Goal: Find specific page/section: Find specific page/section

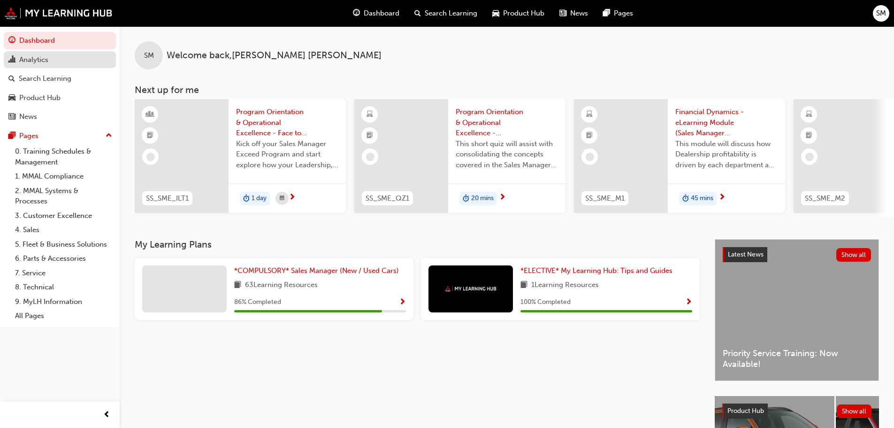
click at [49, 61] on div "Analytics" at bounding box center [59, 60] width 103 height 12
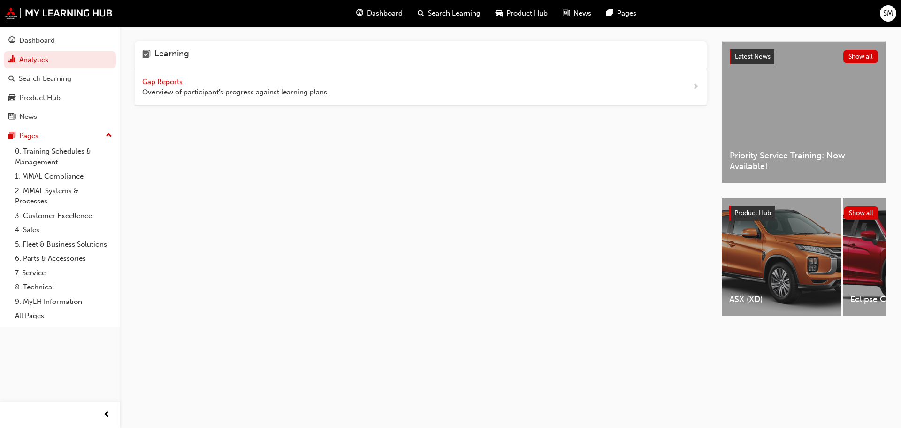
click at [168, 82] on span "Gap Reports" at bounding box center [163, 81] width 42 height 8
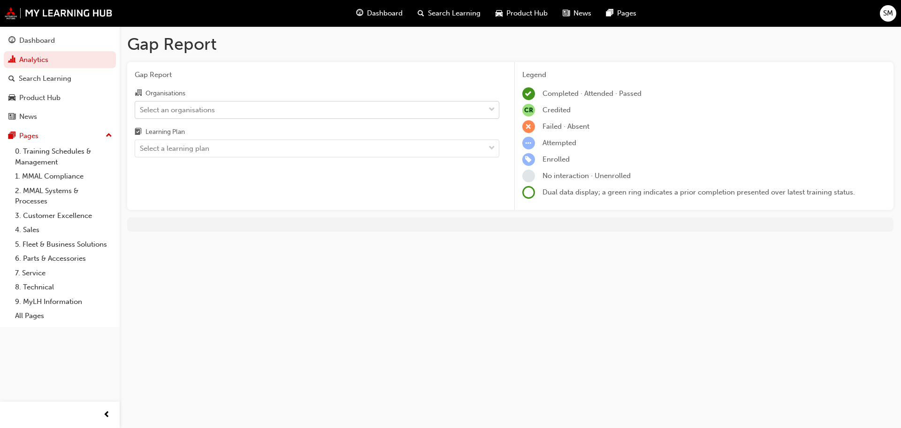
click at [302, 105] on div "Select an organisations" at bounding box center [310, 109] width 350 height 16
click at [141, 105] on input "Organisations Select an organisations" at bounding box center [140, 109] width 1 height 8
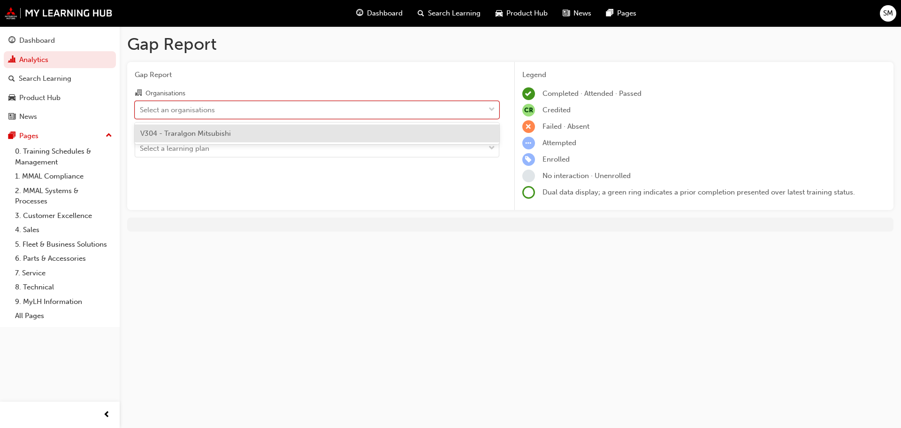
click at [264, 125] on div "V304 - Traralgon Mitsubishi" at bounding box center [317, 133] width 365 height 18
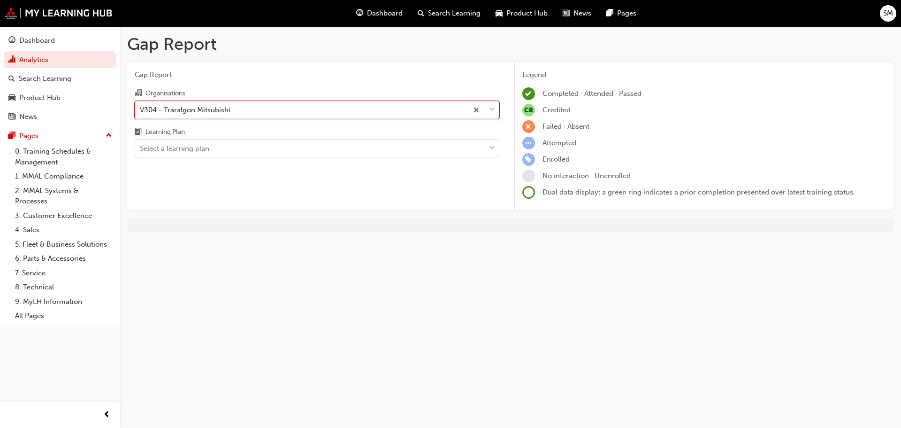
click at [306, 147] on div "Select a learning plan" at bounding box center [310, 148] width 350 height 16
click at [141, 147] on input "Learning Plan Select a learning plan" at bounding box center [140, 148] width 1 height 8
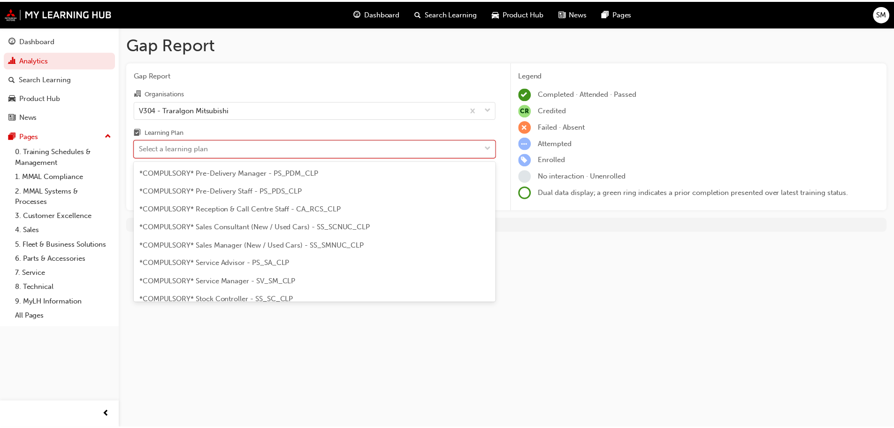
scroll to position [235, 0]
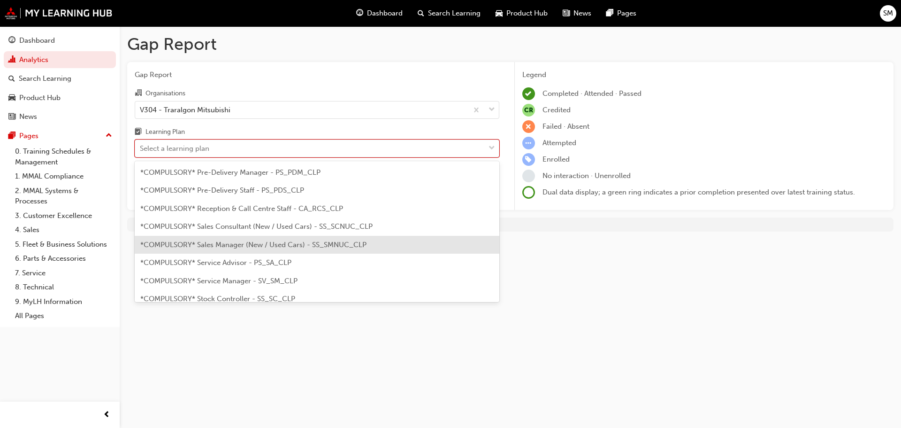
click at [277, 248] on span "*COMPULSORY* Sales Manager (New / Used Cars) - SS_SMNUC_CLP" at bounding box center [253, 244] width 226 height 8
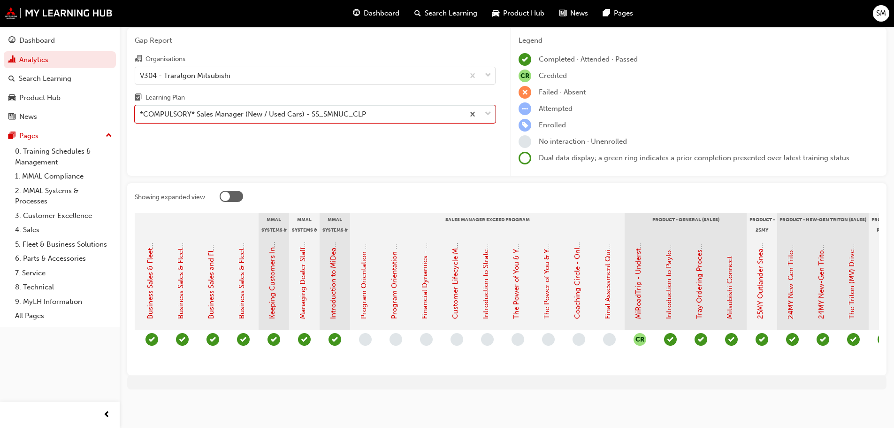
scroll to position [0, 1056]
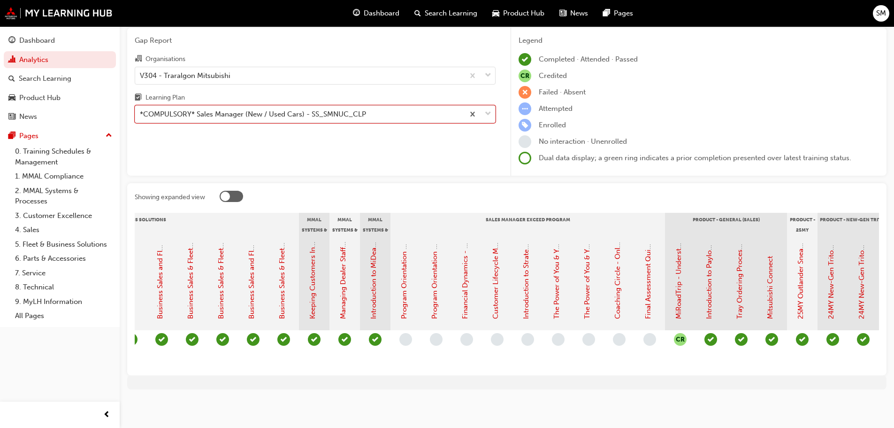
click at [406, 169] on div "Gap Report Gap Report Organisations V304 - Traralgon Mitsubishi Learning Plan o…" at bounding box center [507, 198] width 775 height 412
click at [405, 278] on link "Program Orientation & Operational Excellence - Face to Face Instructor Led Trai…" at bounding box center [404, 127] width 8 height 384
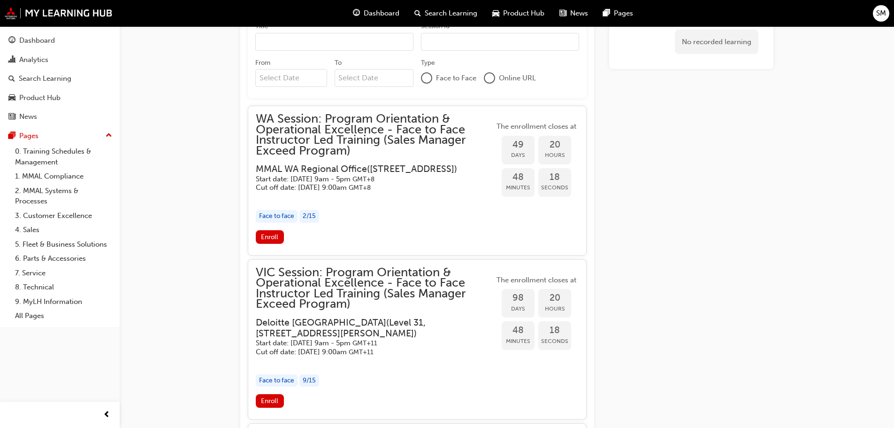
scroll to position [854, 0]
